Goal: Complete application form

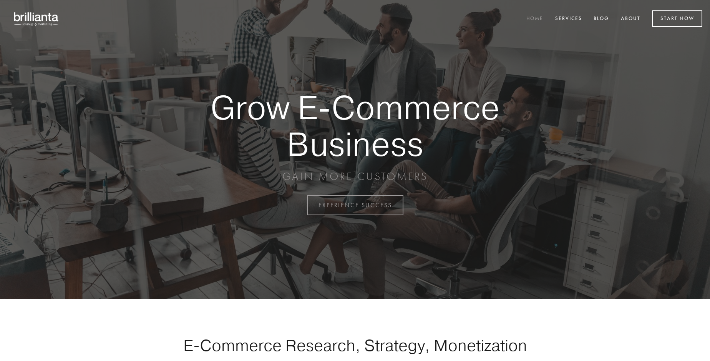
scroll to position [2014, 0]
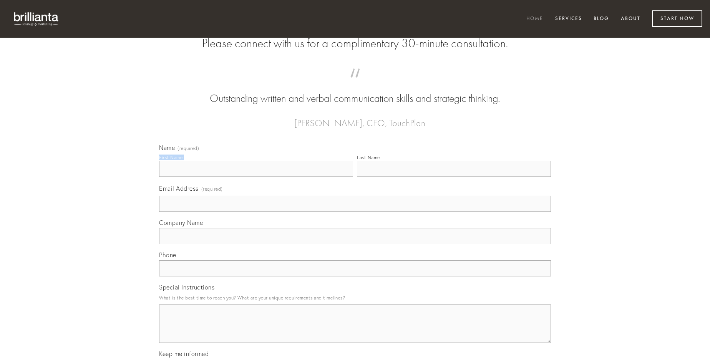
type input "[PERSON_NAME]"
click at [454, 177] on input "Last Name" at bounding box center [454, 169] width 194 height 16
type input "[PERSON_NAME]"
click at [355, 212] on input "Email Address (required)" at bounding box center [355, 204] width 392 height 16
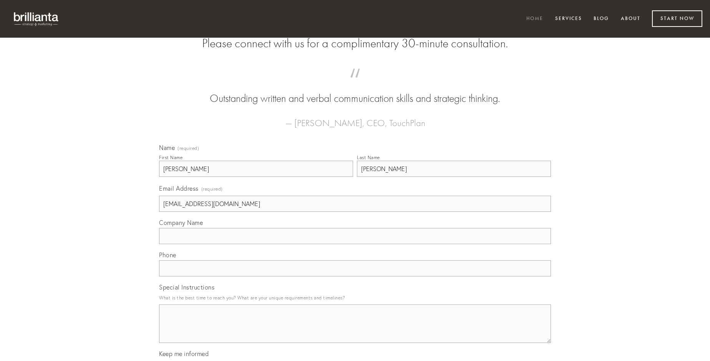
type input "[EMAIL_ADDRESS][DOMAIN_NAME]"
click at [355, 244] on input "Company Name" at bounding box center [355, 236] width 392 height 16
type input "cupiditate"
click at [355, 276] on input "text" at bounding box center [355, 268] width 392 height 16
click at [355, 330] on textarea "Special Instructions" at bounding box center [355, 323] width 392 height 38
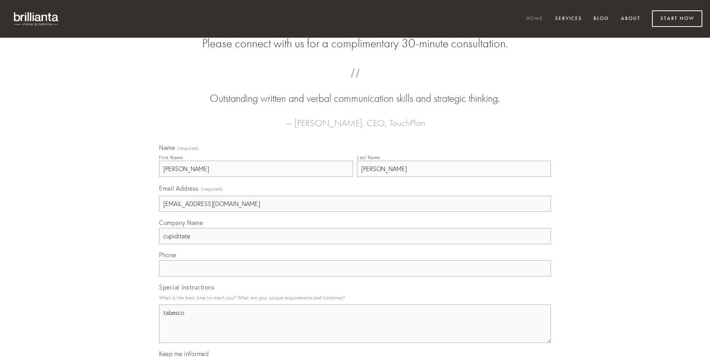
type textarea "tabesco"
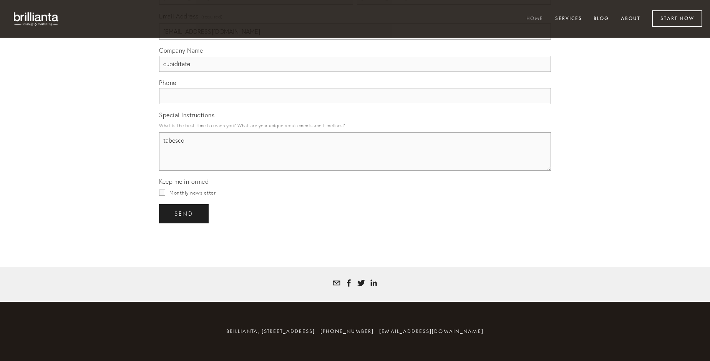
click at [184, 213] on span "send" at bounding box center [183, 213] width 19 height 7
